Goal: Information Seeking & Learning: Understand process/instructions

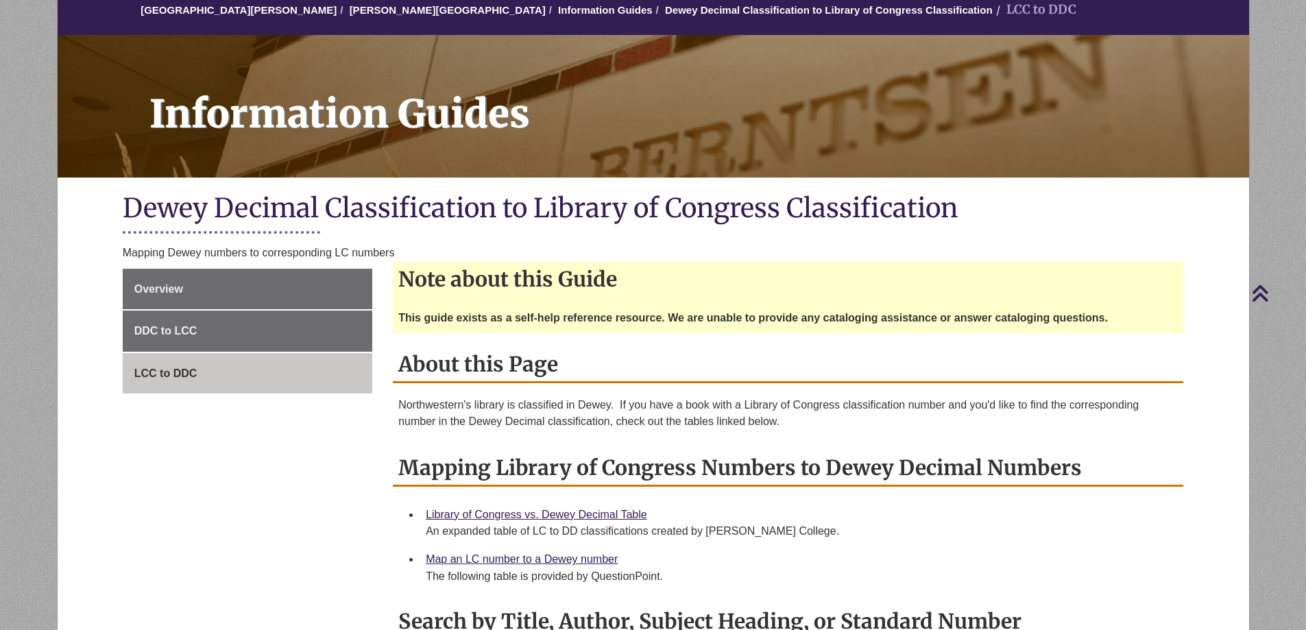
scroll to position [69, 0]
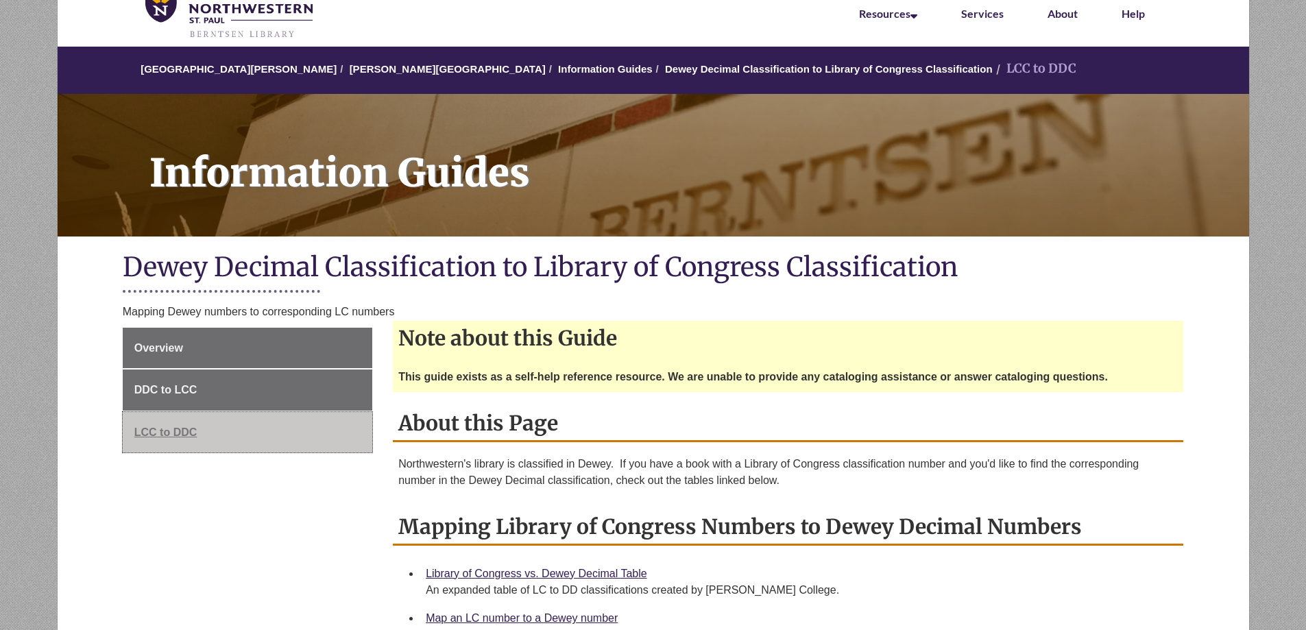
click at [171, 437] on span "LCC to DDC" at bounding box center [165, 433] width 63 height 12
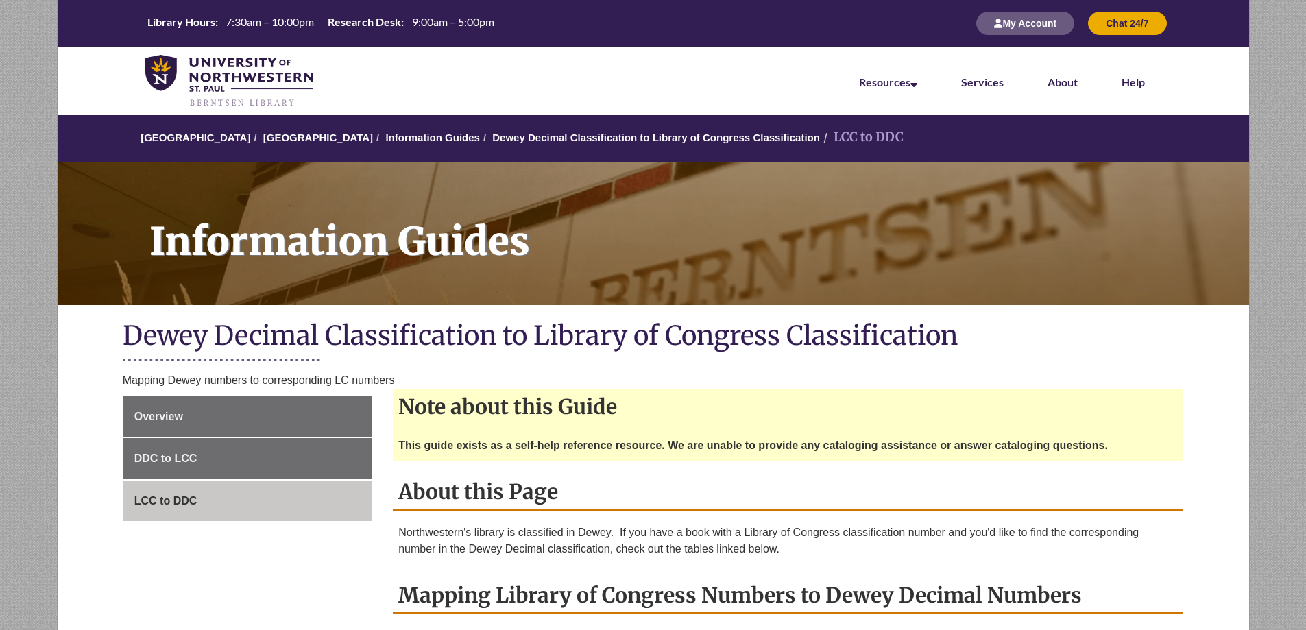
click at [1209, 134] on ol "[GEOGRAPHIC_DATA] Berntsen Library Information Guides Dewey Decimal Classificat…" at bounding box center [654, 138] width 1192 height 47
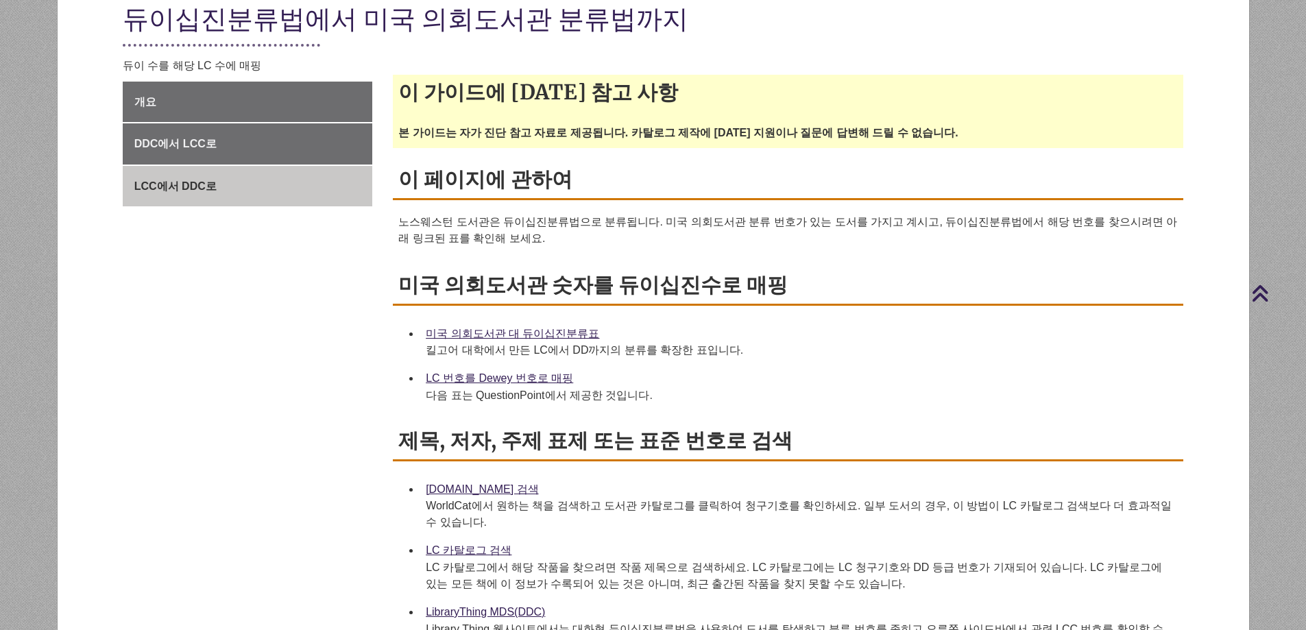
scroll to position [411, 0]
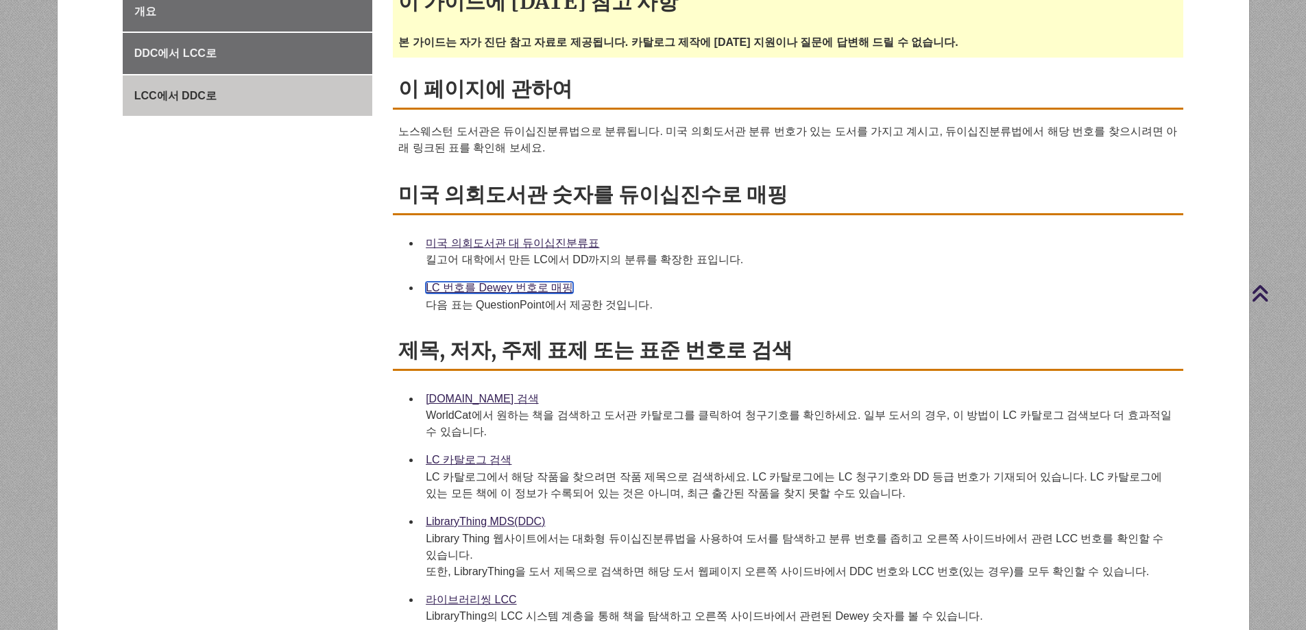
click at [541, 282] on font "LC 번호를 Dewey 번호로 매핑" at bounding box center [499, 288] width 147 height 12
click at [985, 279] on div "LC 번호를 Dewey 번호로 매핑 다음 표는 QuestionPoint에서 제공한 것입니다." at bounding box center [799, 296] width 747 height 34
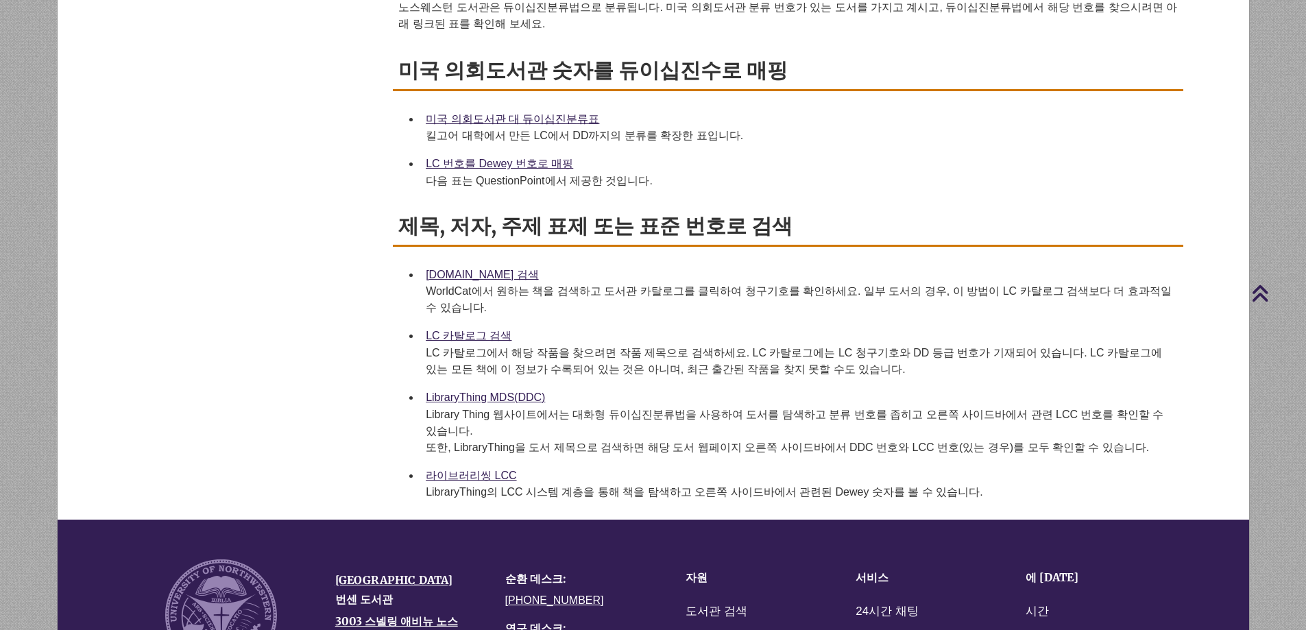
scroll to position [549, 0]
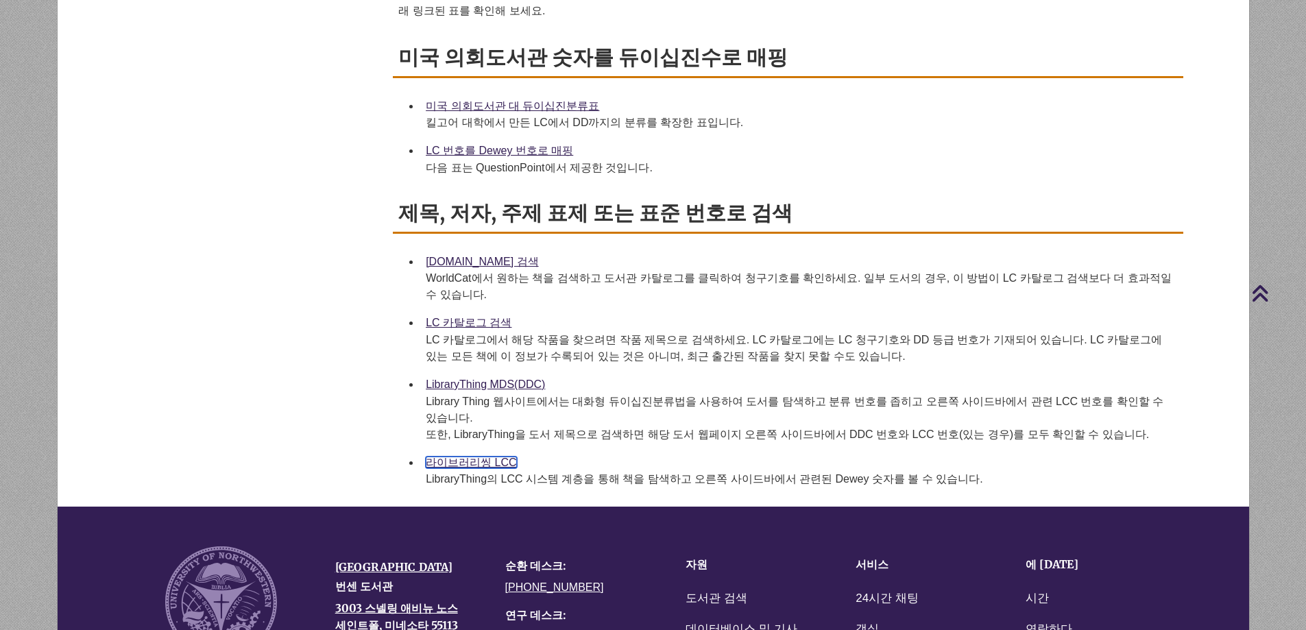
click at [472, 457] on font "라이브러리씽 LCC" at bounding box center [471, 463] width 91 height 12
click at [718, 272] on font "WorldCat에서 원하는 책을 검색하고 도서관 카탈로그를 클릭하여 청구기호를 확인하세요. 일부 도서의 경우, 이 방법이 LC 카탈로그 검색보…" at bounding box center [799, 286] width 746 height 28
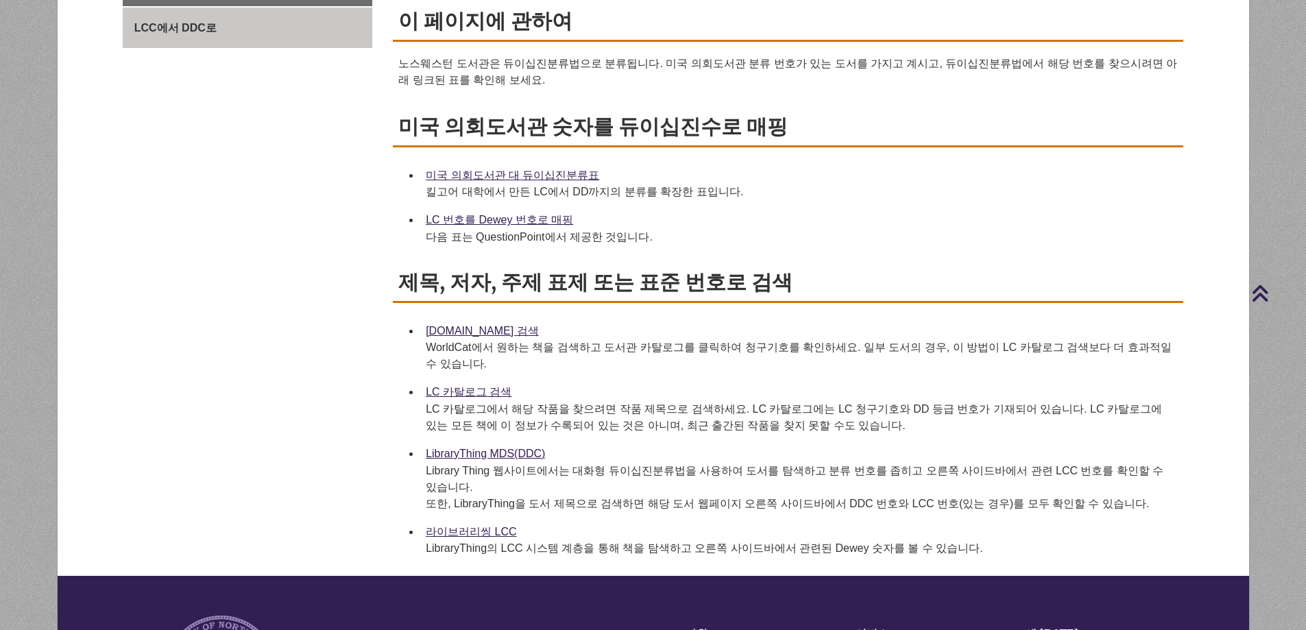
scroll to position [343, 0]
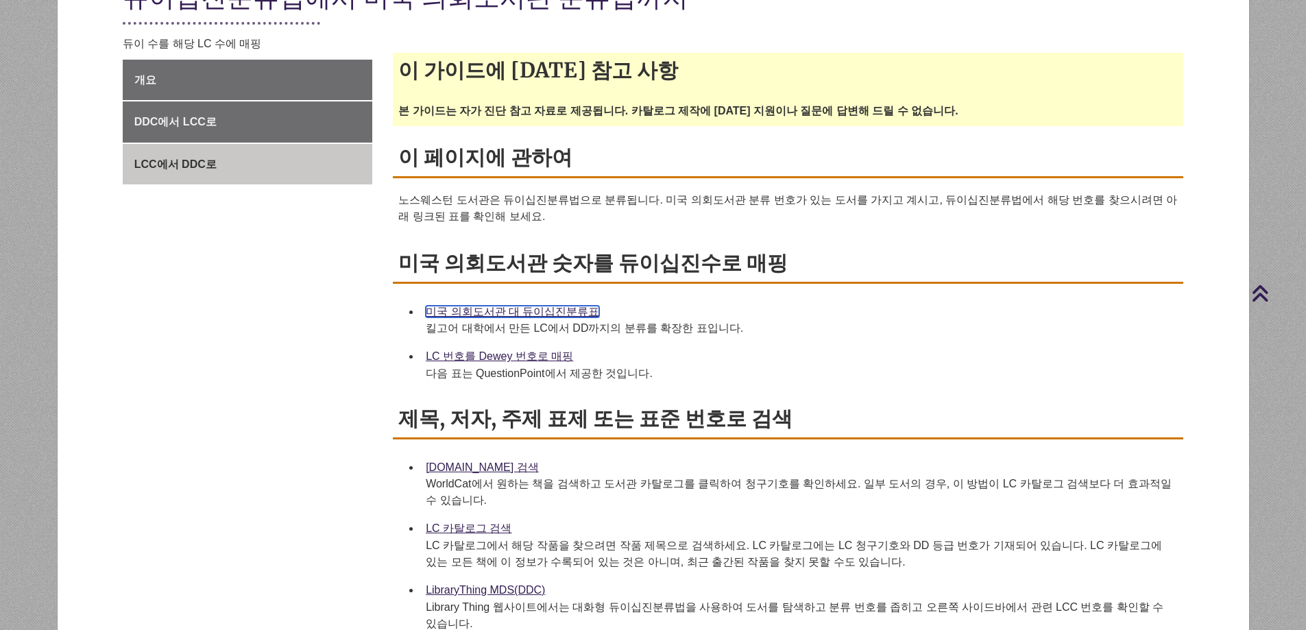
click at [525, 306] on font "미국 의회도서관 대 듀이십진분류표" at bounding box center [513, 312] width 174 height 12
click at [524, 584] on font "LibraryThing MDS(DDC)" at bounding box center [485, 590] width 119 height 12
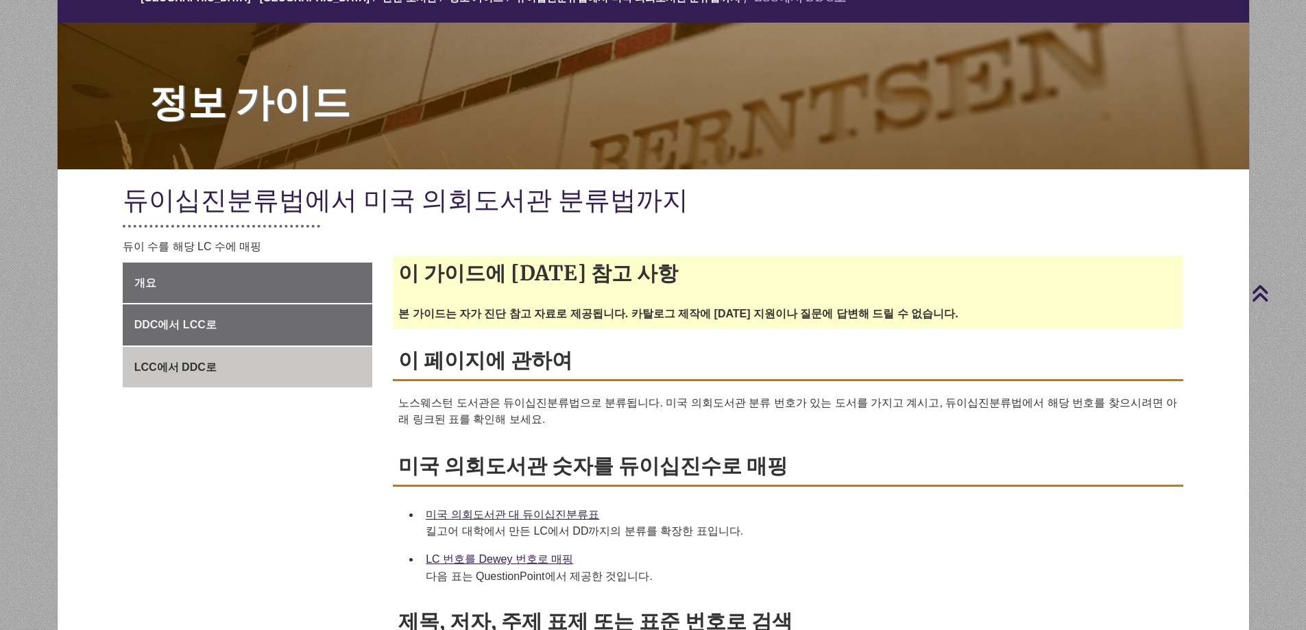
scroll to position [0, 0]
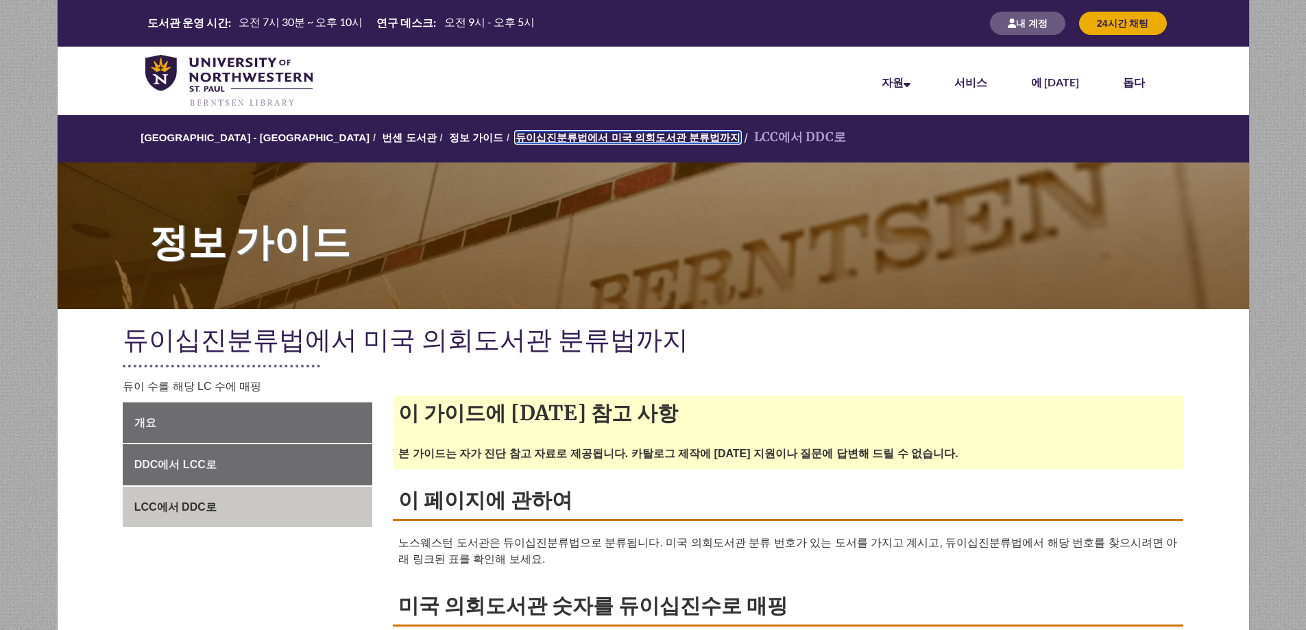
click at [516, 139] on font "듀이십진분류법에서 미국 의회도서관 분류법까지" at bounding box center [628, 138] width 225 height 12
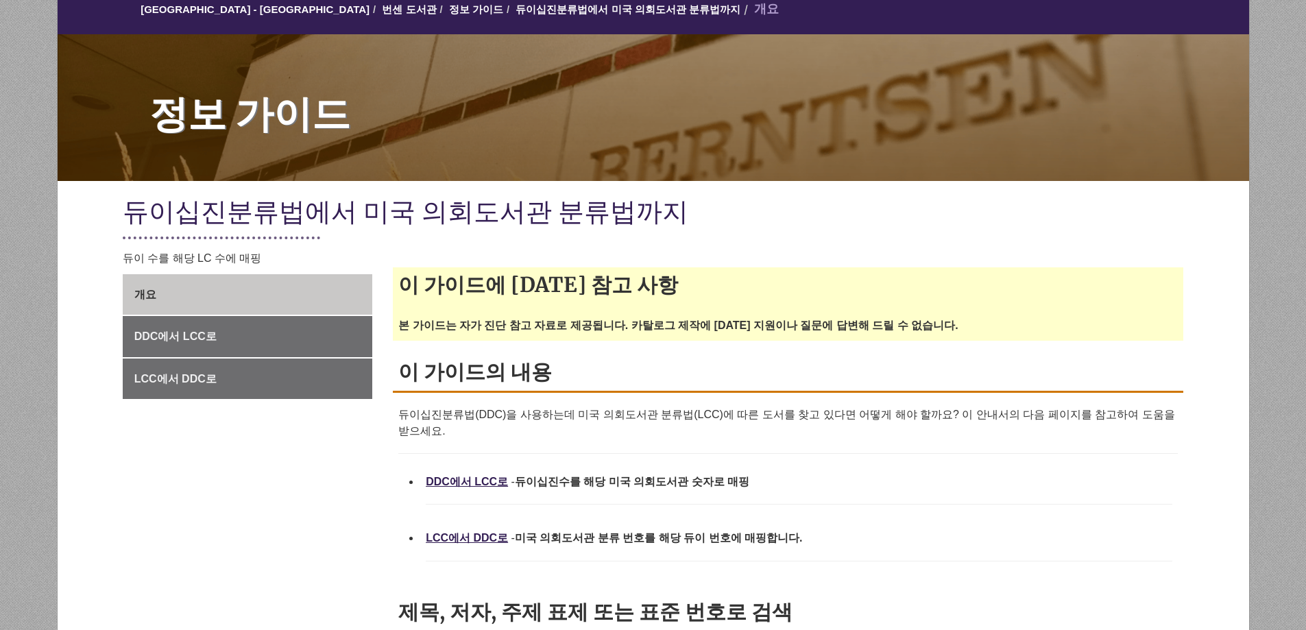
scroll to position [137, 0]
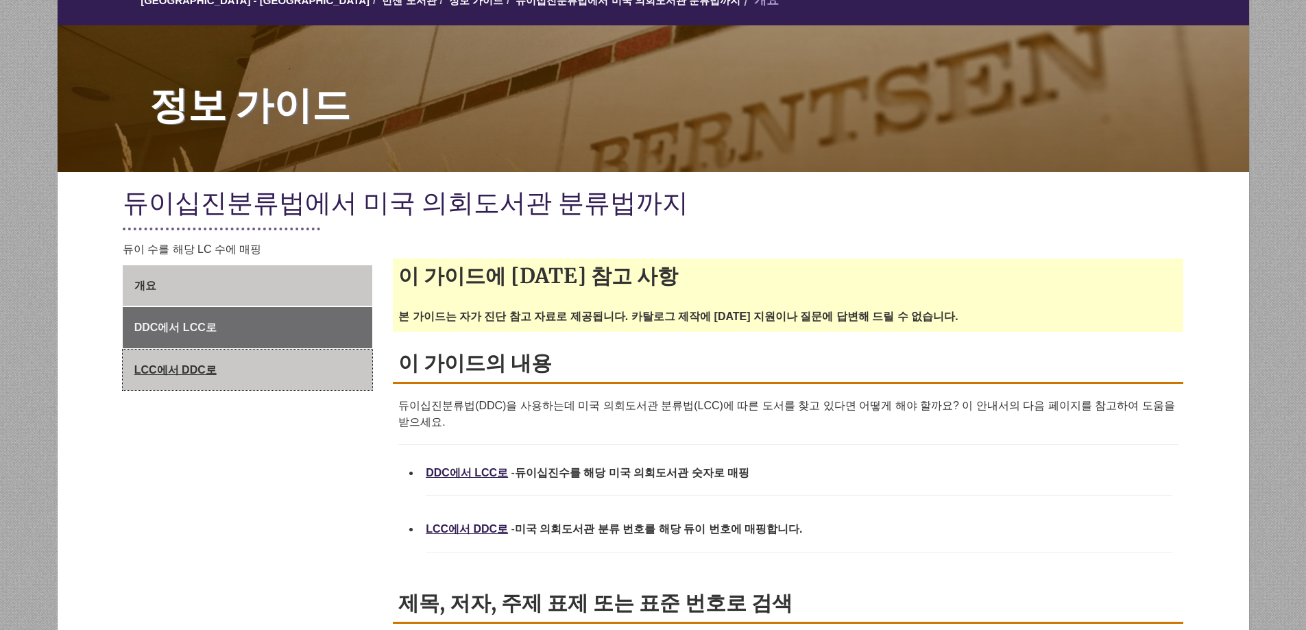
click at [153, 364] on font "LCC에서 DDC로" at bounding box center [175, 370] width 82 height 12
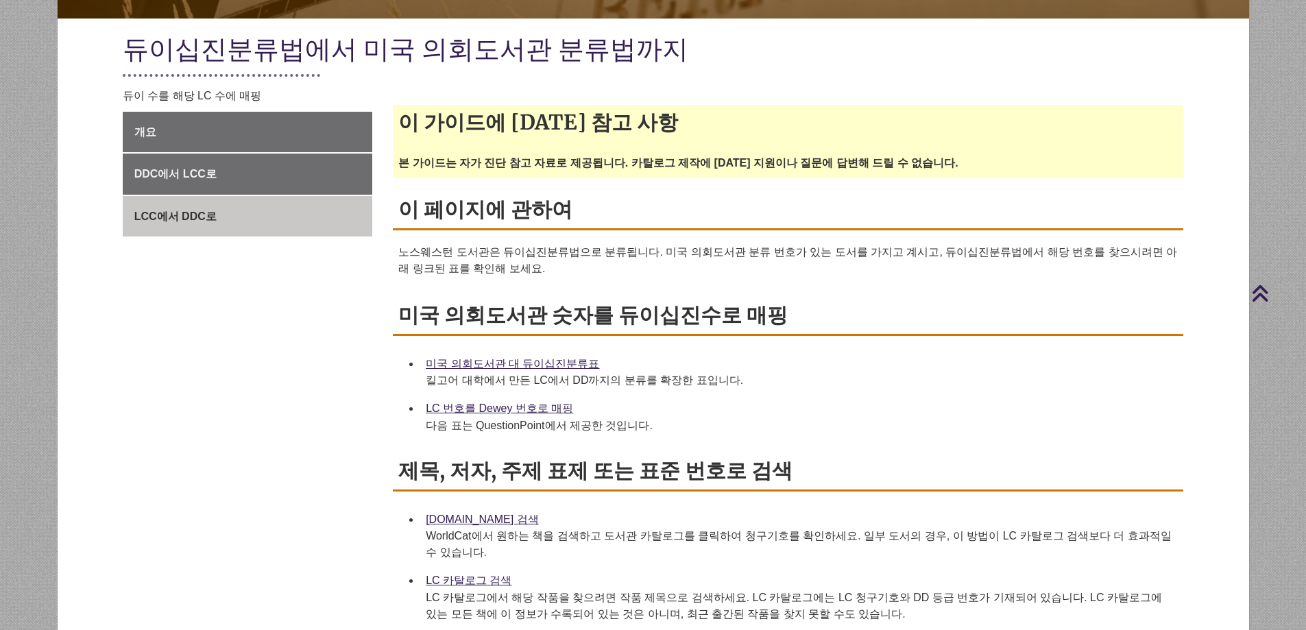
scroll to position [343, 0]
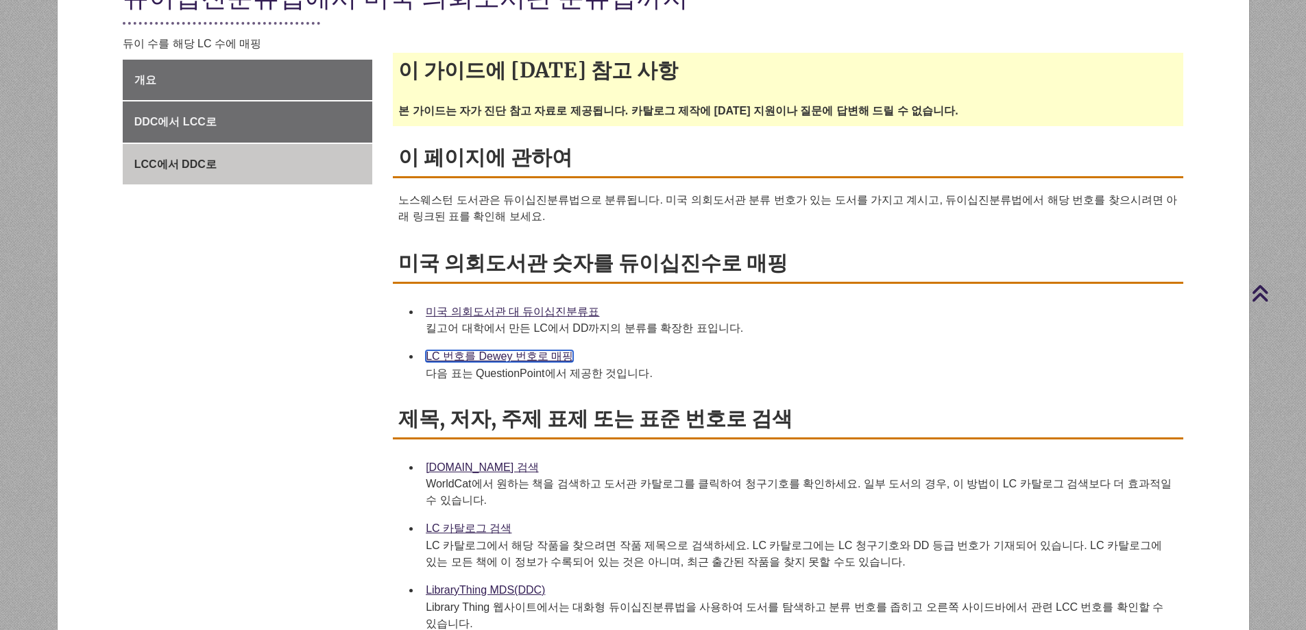
click at [456, 350] on font "LC 번호를 Dewey 번호로 매핑" at bounding box center [499, 356] width 147 height 12
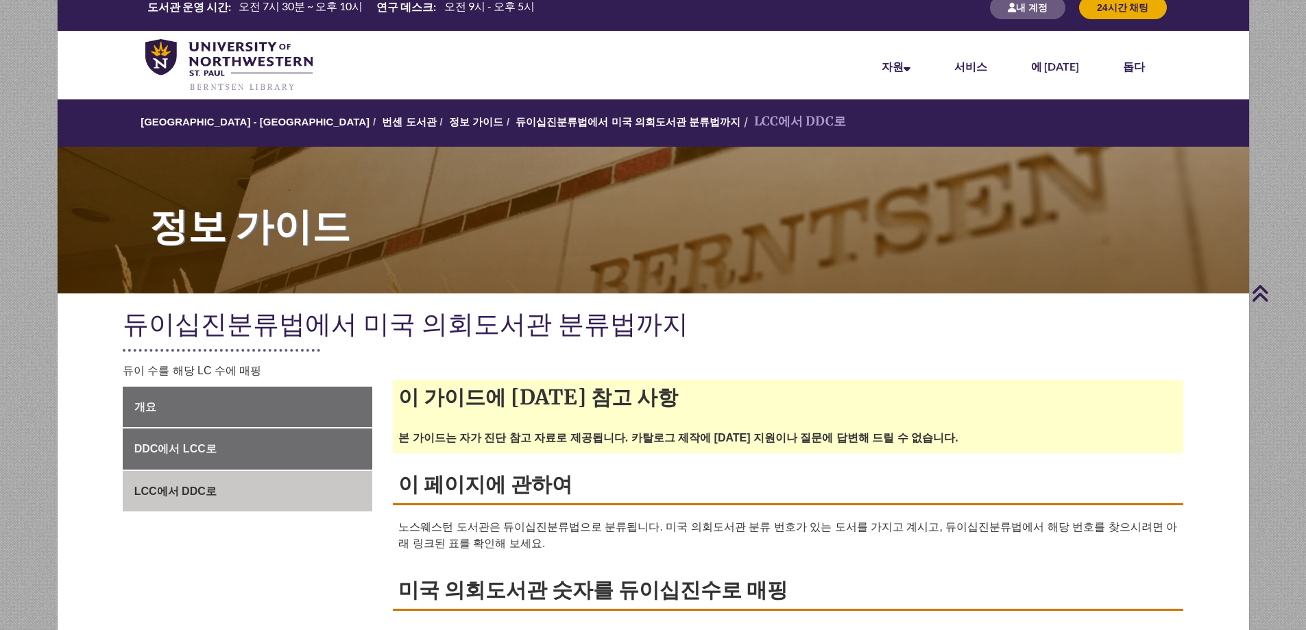
scroll to position [0, 0]
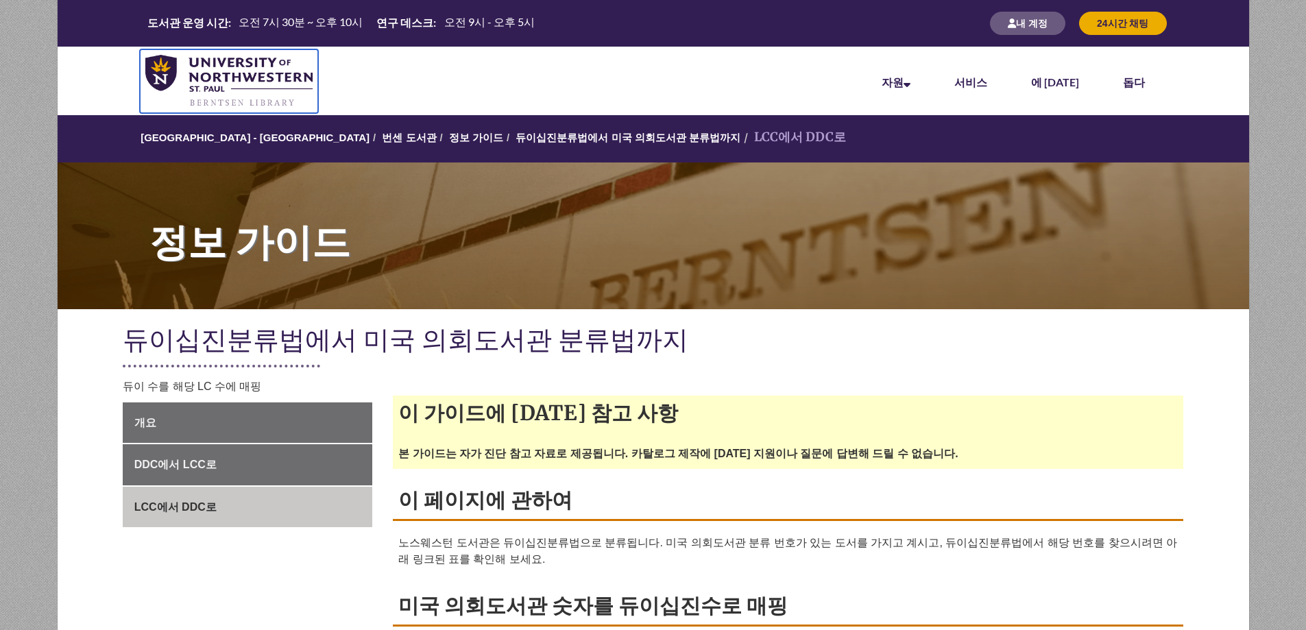
click at [287, 86] on img at bounding box center [229, 81] width 168 height 53
